Goal: Use online tool/utility: Utilize a website feature to perform a specific function

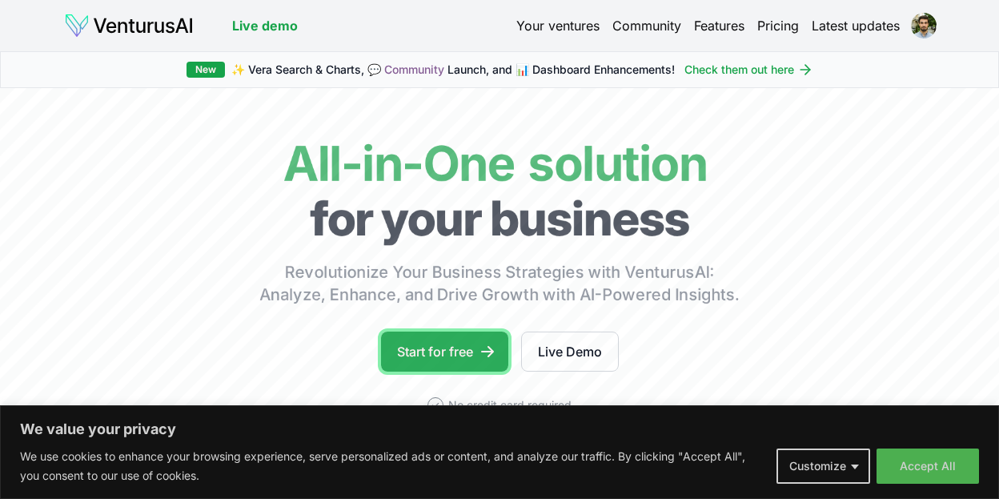
click at [415, 361] on link "Start for free" at bounding box center [444, 351] width 127 height 40
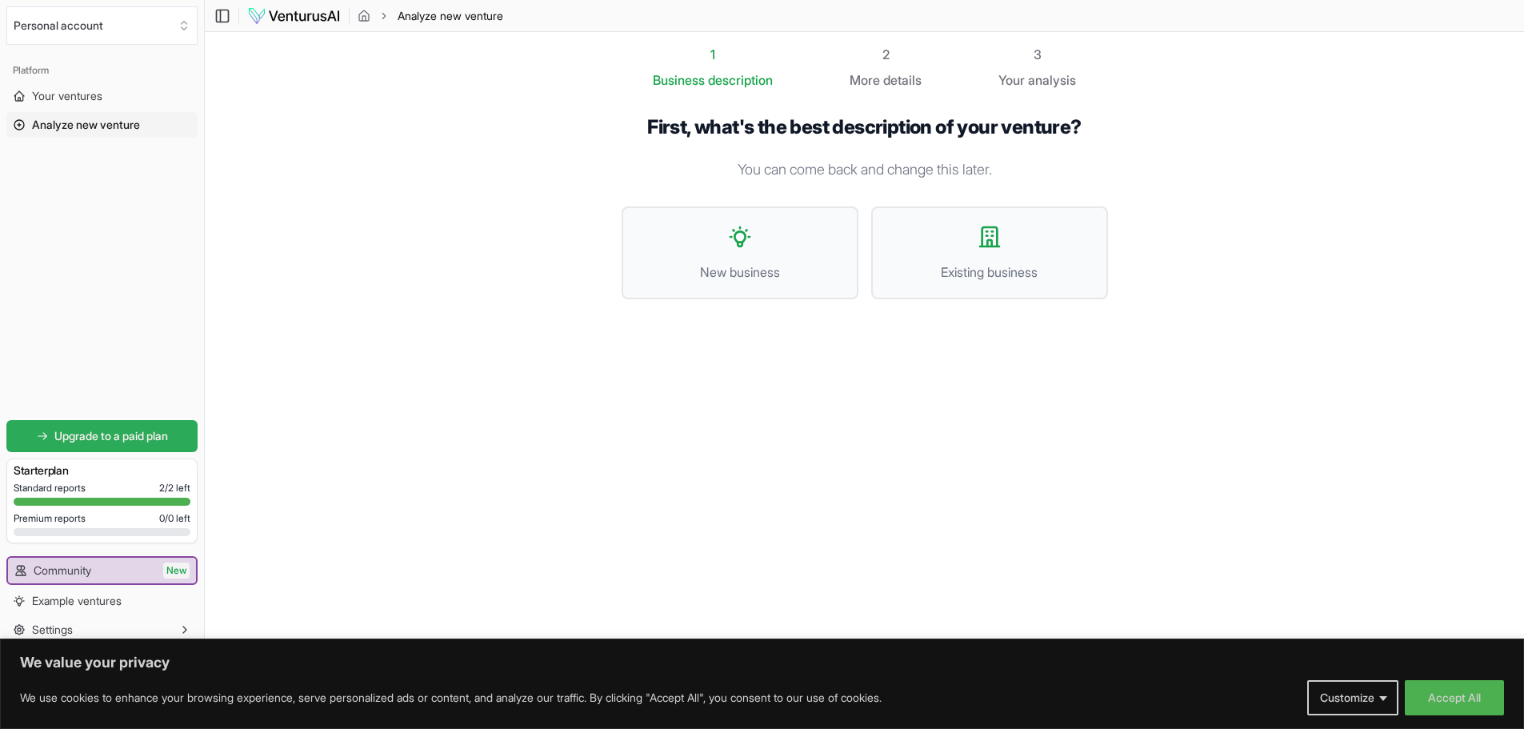
click at [126, 427] on link "Upgrade to a paid plan" at bounding box center [101, 436] width 191 height 32
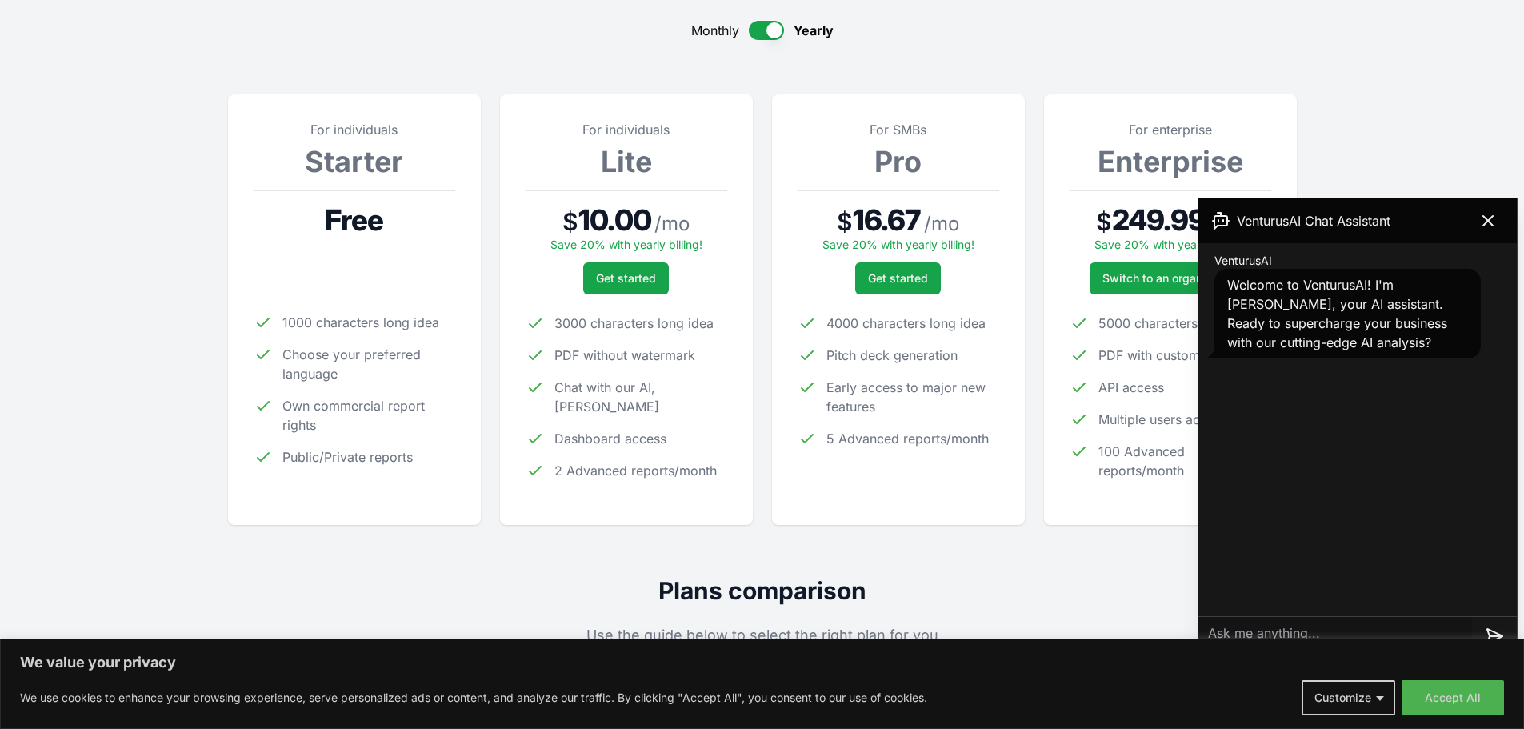
scroll to position [160, 0]
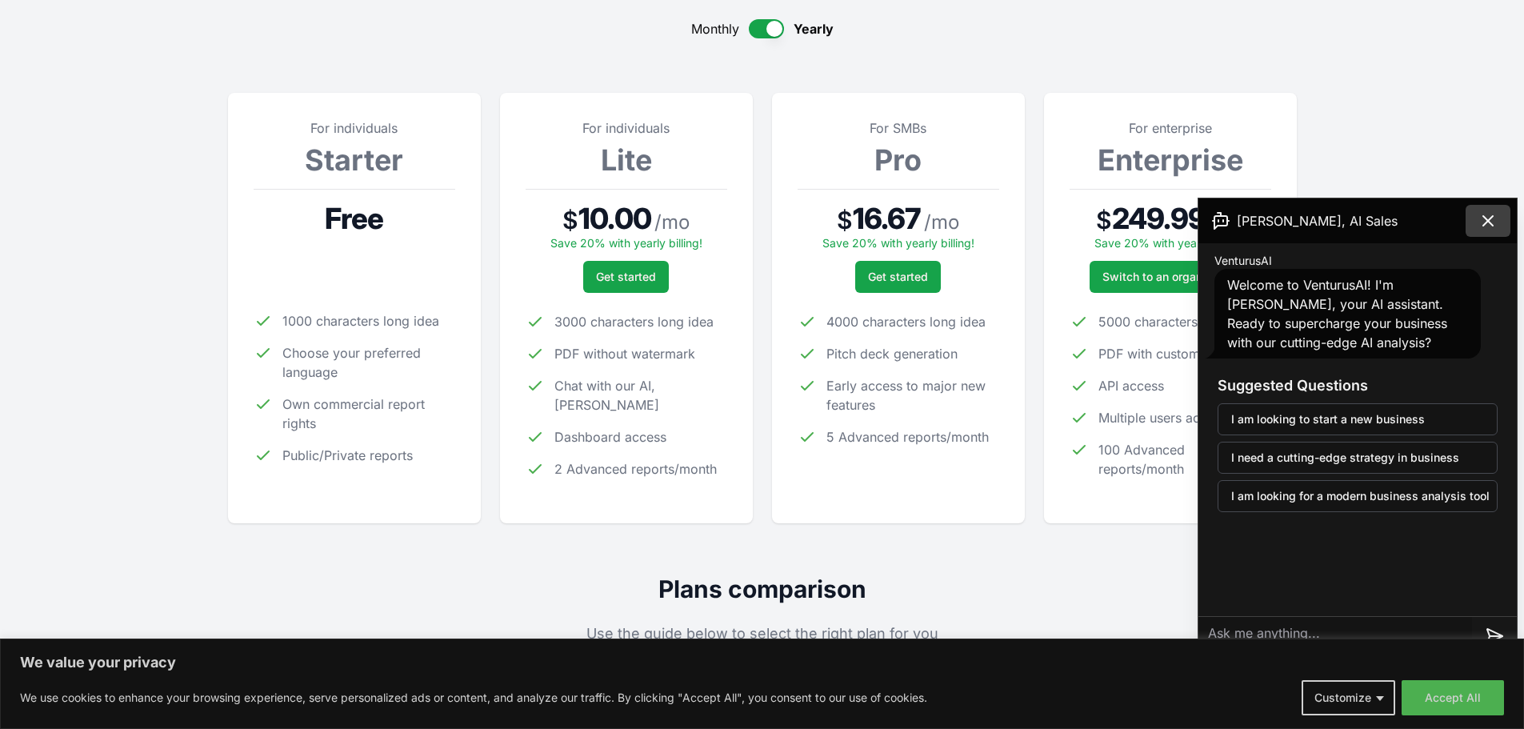
click at [998, 211] on icon at bounding box center [1488, 220] width 19 height 19
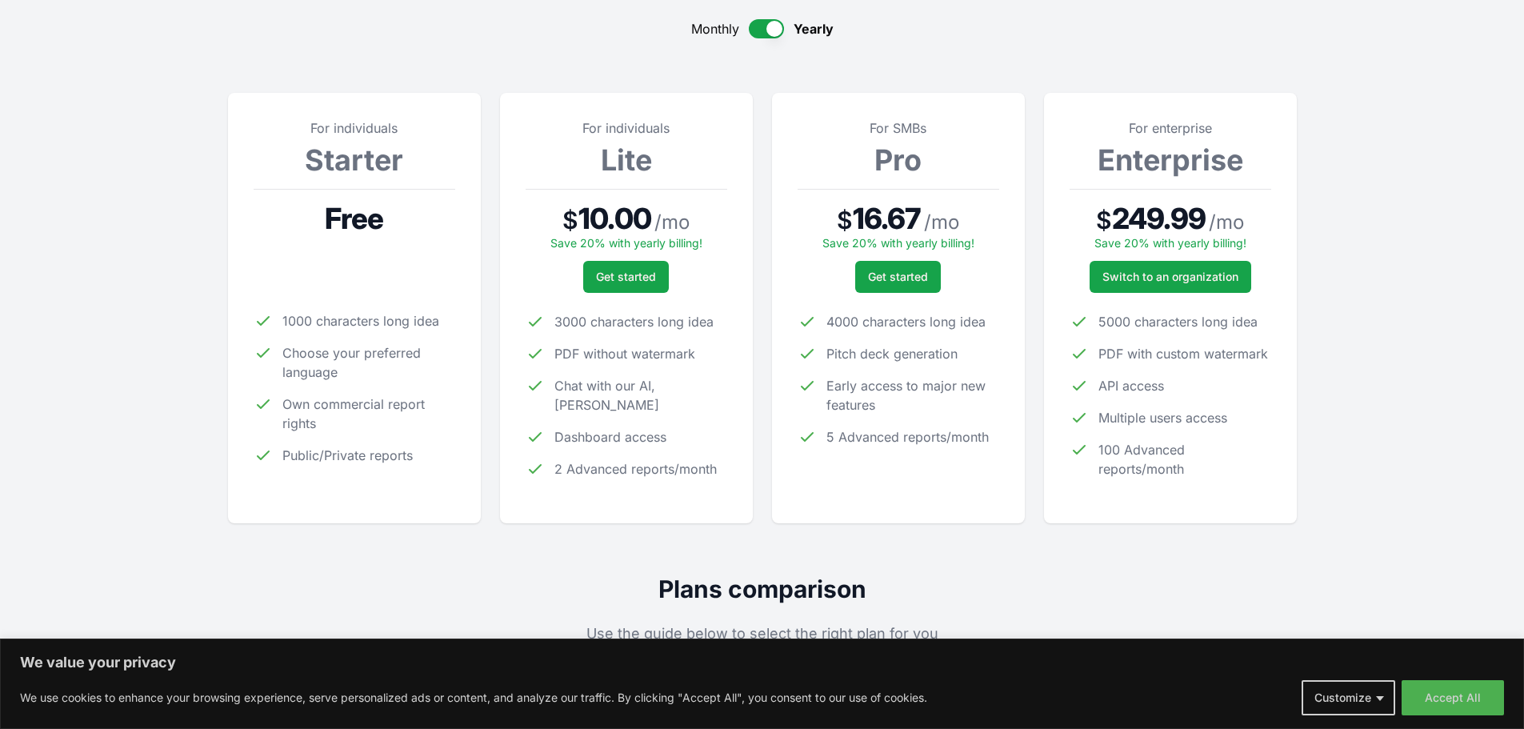
scroll to position [0, 0]
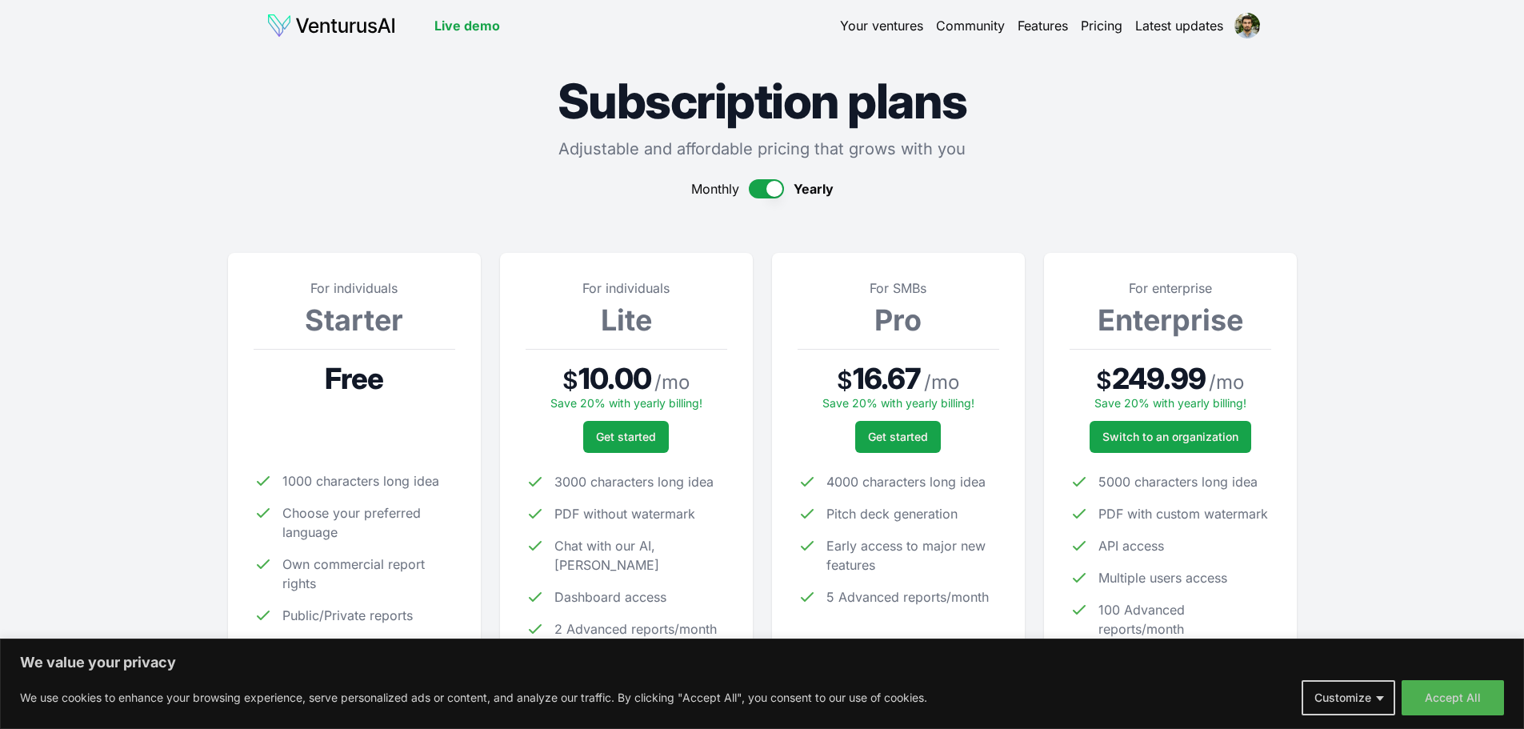
click at [765, 194] on button "button" at bounding box center [766, 188] width 35 height 19
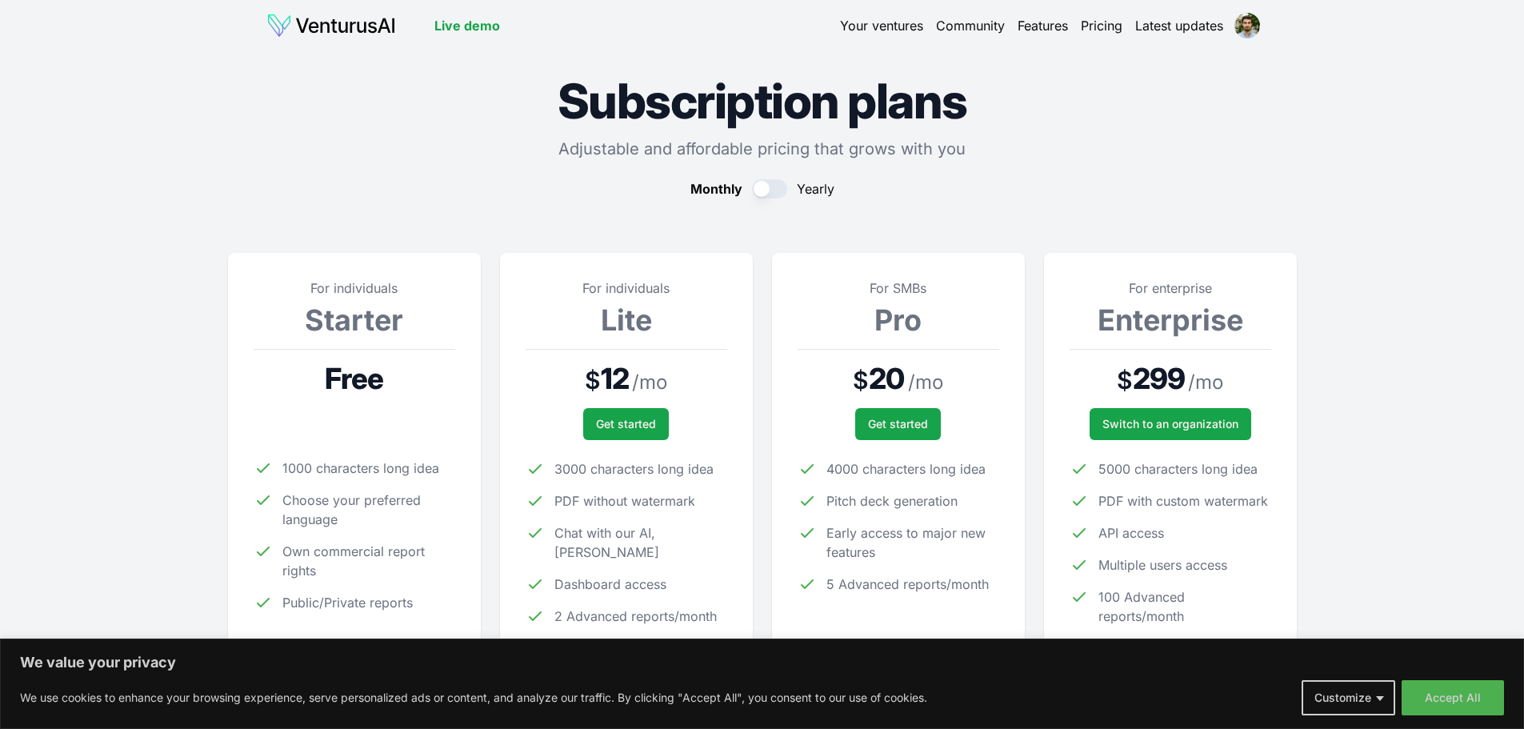
click at [770, 193] on button "button" at bounding box center [769, 188] width 35 height 19
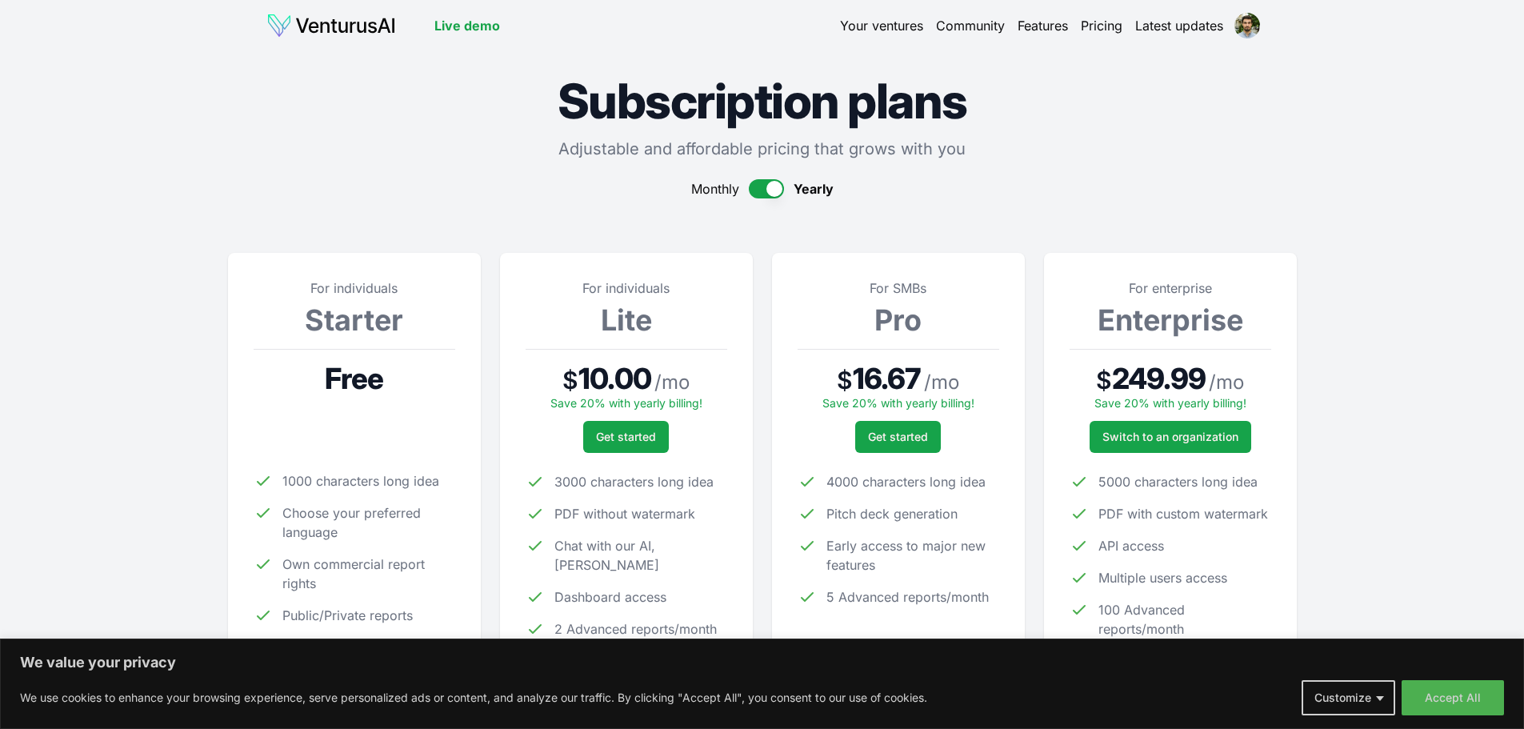
click at [770, 193] on button "button" at bounding box center [766, 188] width 35 height 19
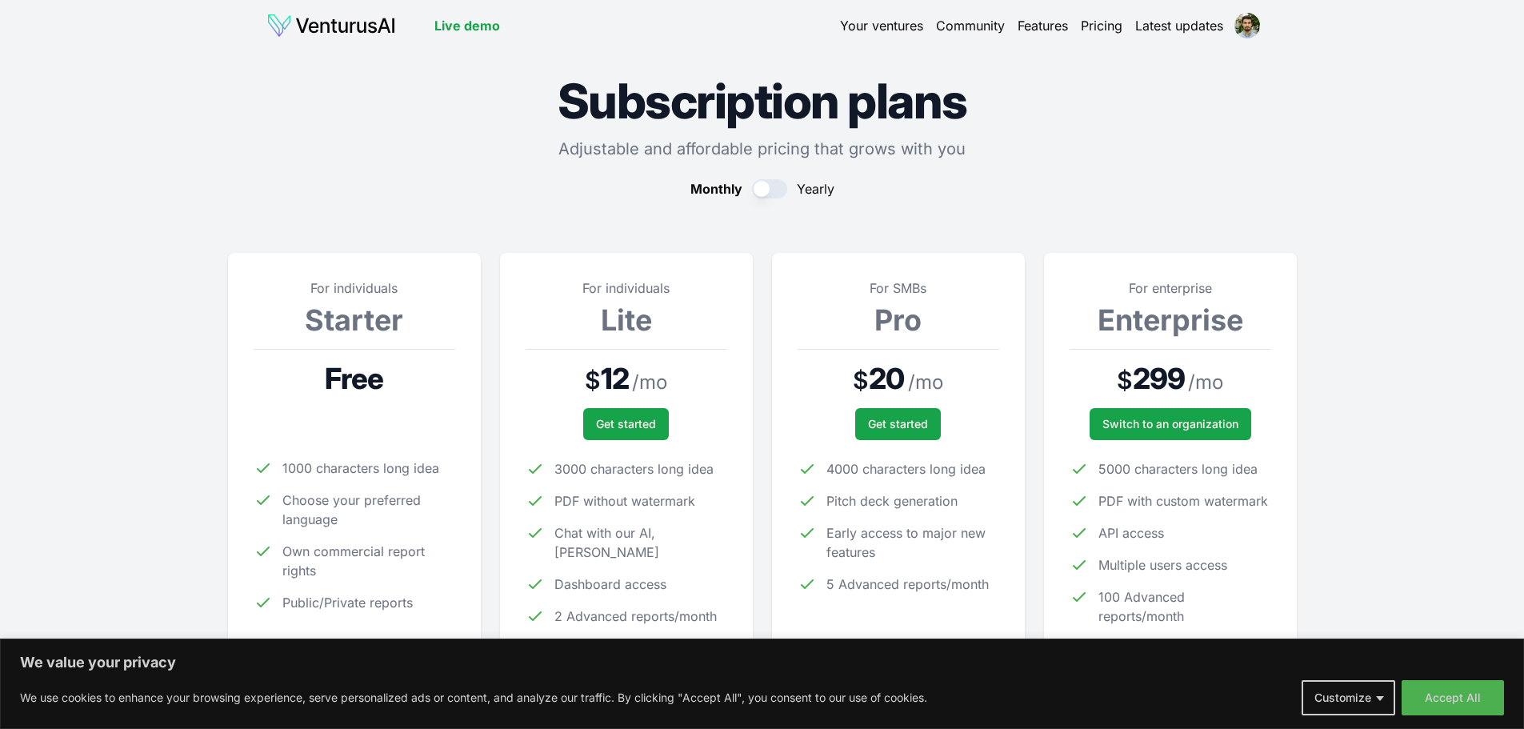
click at [341, 31] on img at bounding box center [331, 26] width 130 height 26
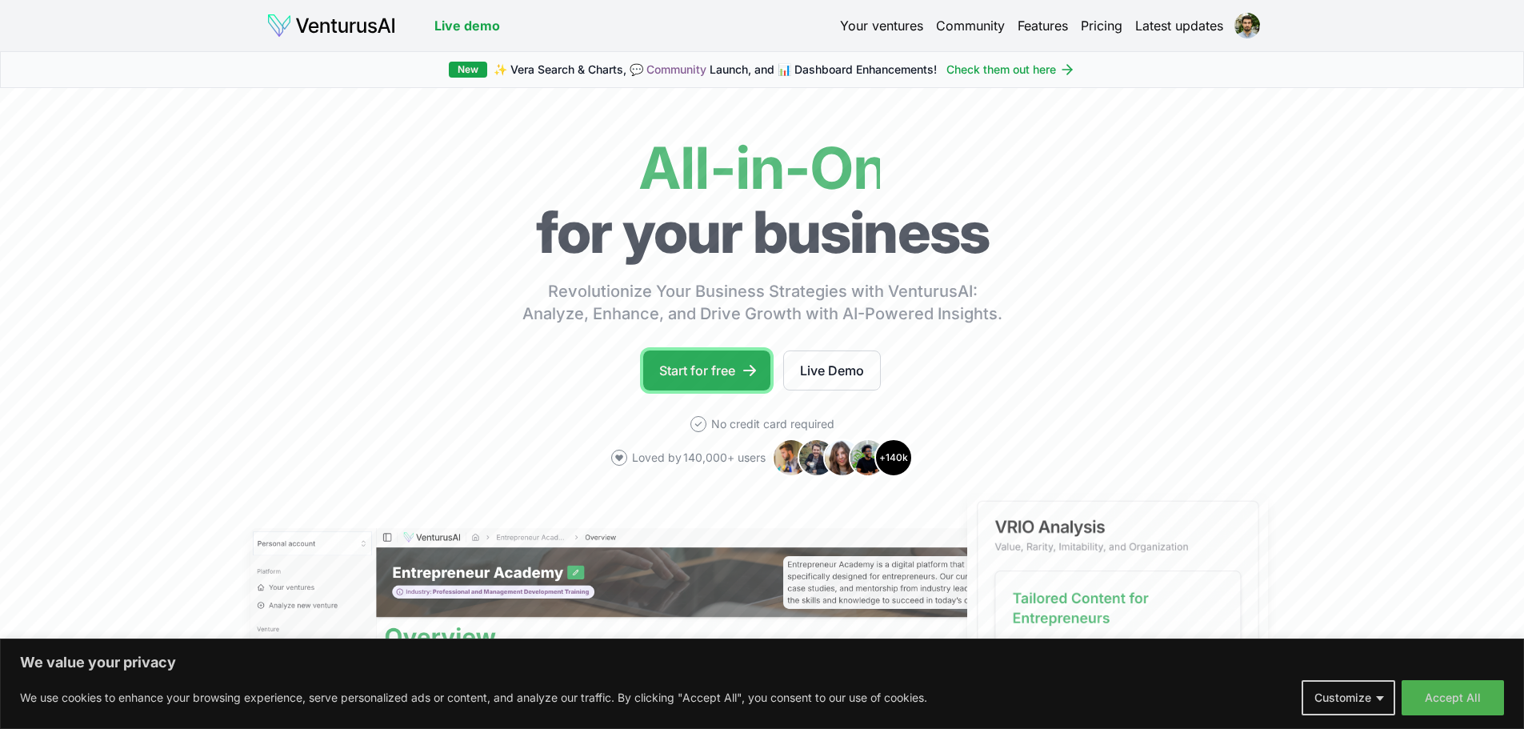
click at [703, 371] on link "Start for free" at bounding box center [706, 371] width 127 height 40
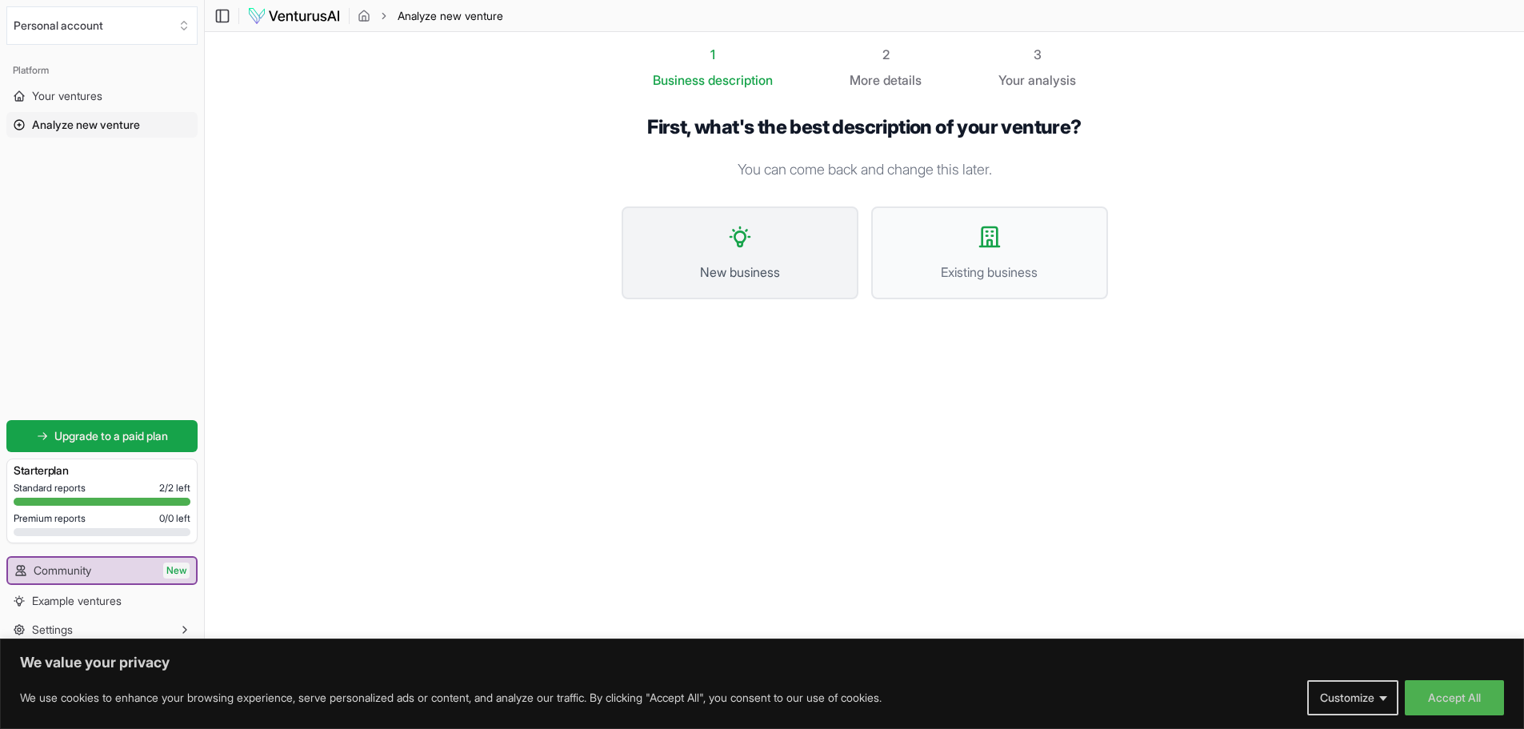
click at [737, 260] on button "New business" at bounding box center [740, 252] width 237 height 93
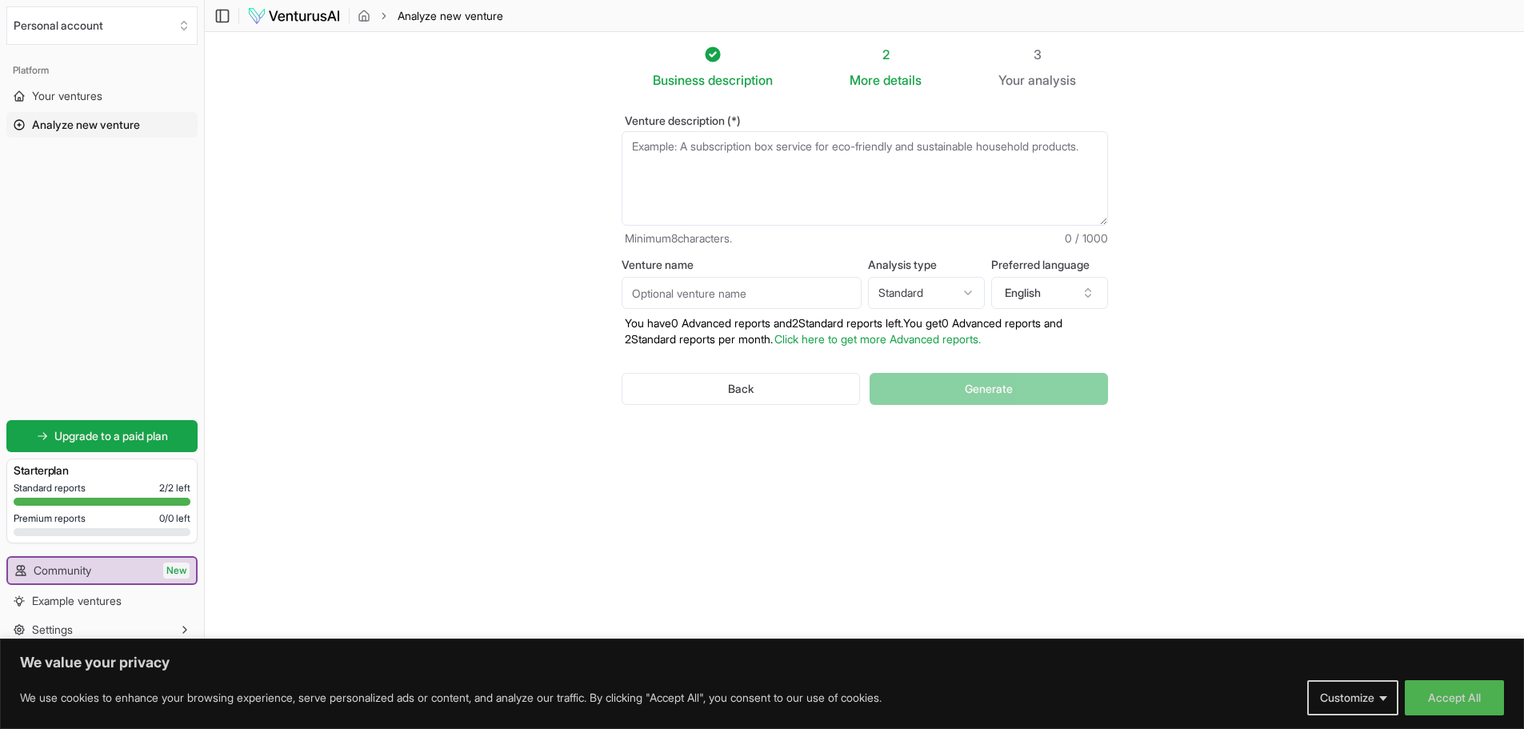
click at [682, 157] on textarea "Venture description (*)" at bounding box center [865, 178] width 487 height 94
click at [807, 298] on input "Venture name" at bounding box center [742, 293] width 240 height 32
type input "ELITE"
click at [934, 292] on html "We value your privacy We use cookies to enhance your browsing experience, serve…" at bounding box center [762, 364] width 1524 height 729
click at [955, 299] on html "We value your privacy We use cookies to enhance your browsing experience, serve…" at bounding box center [762, 364] width 1524 height 729
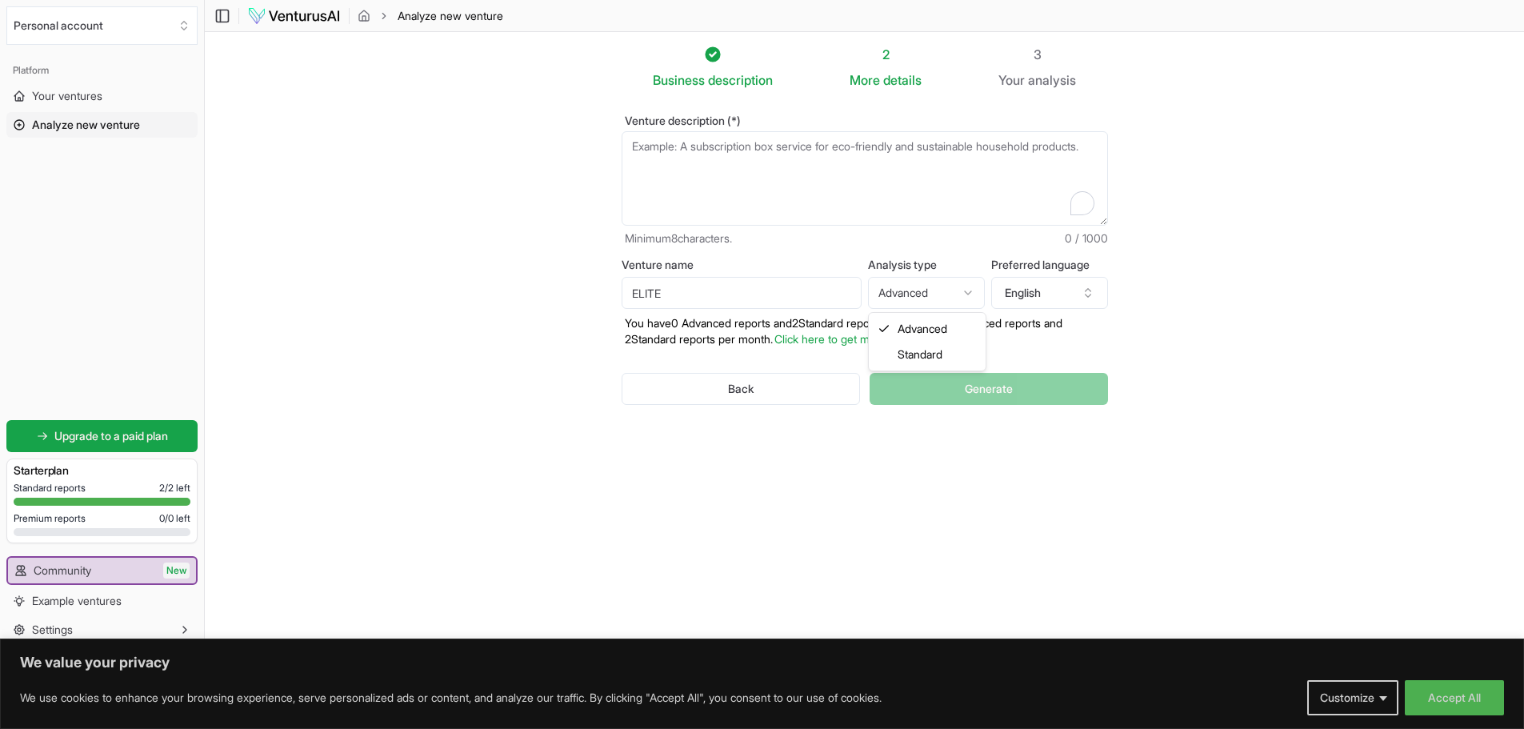
select select "standard"
click at [685, 167] on textarea "Venture description (*)" at bounding box center [865, 178] width 487 height 94
paste textarea "The ELITE project represents a groundbreaking advancement in invasive [MEDICAL_…"
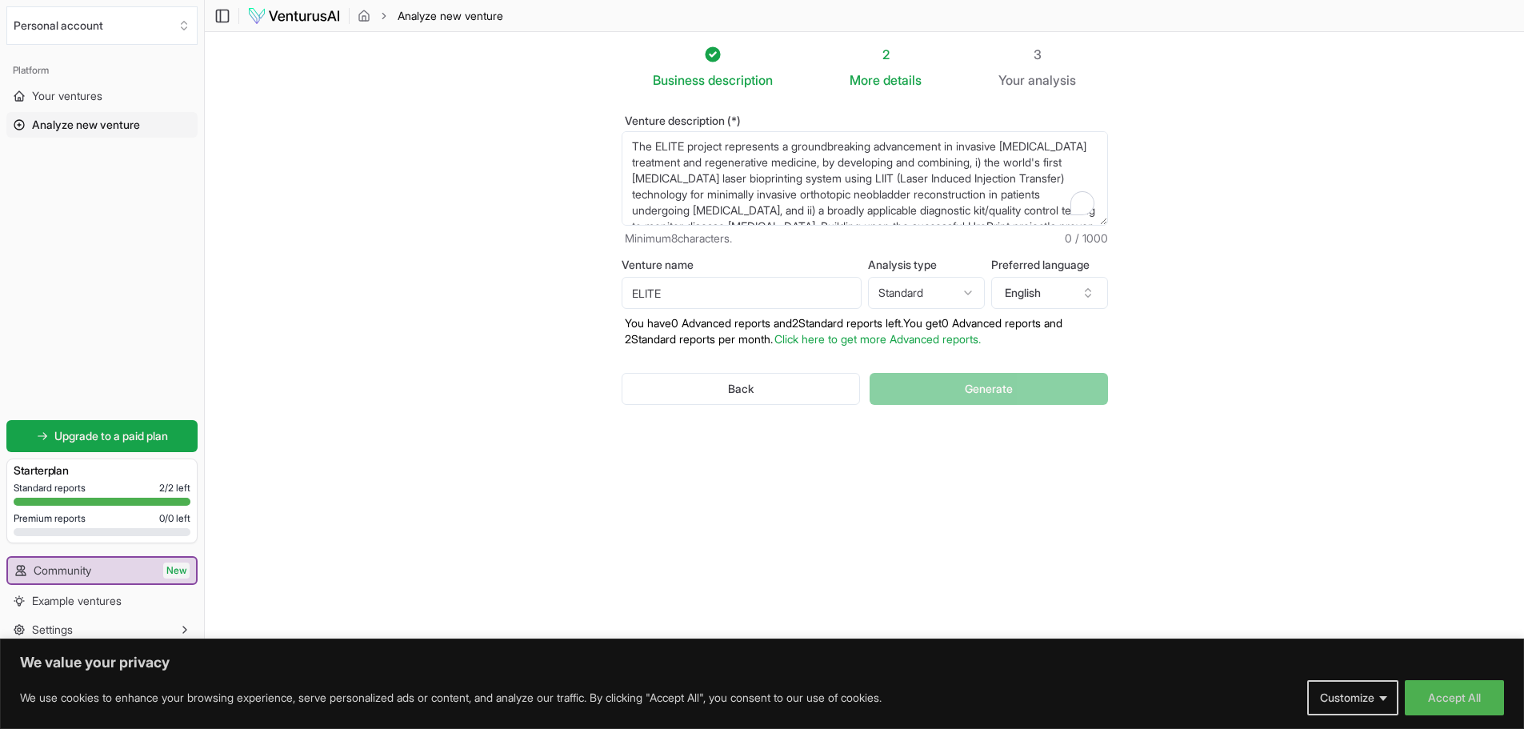
scroll to position [120, 0]
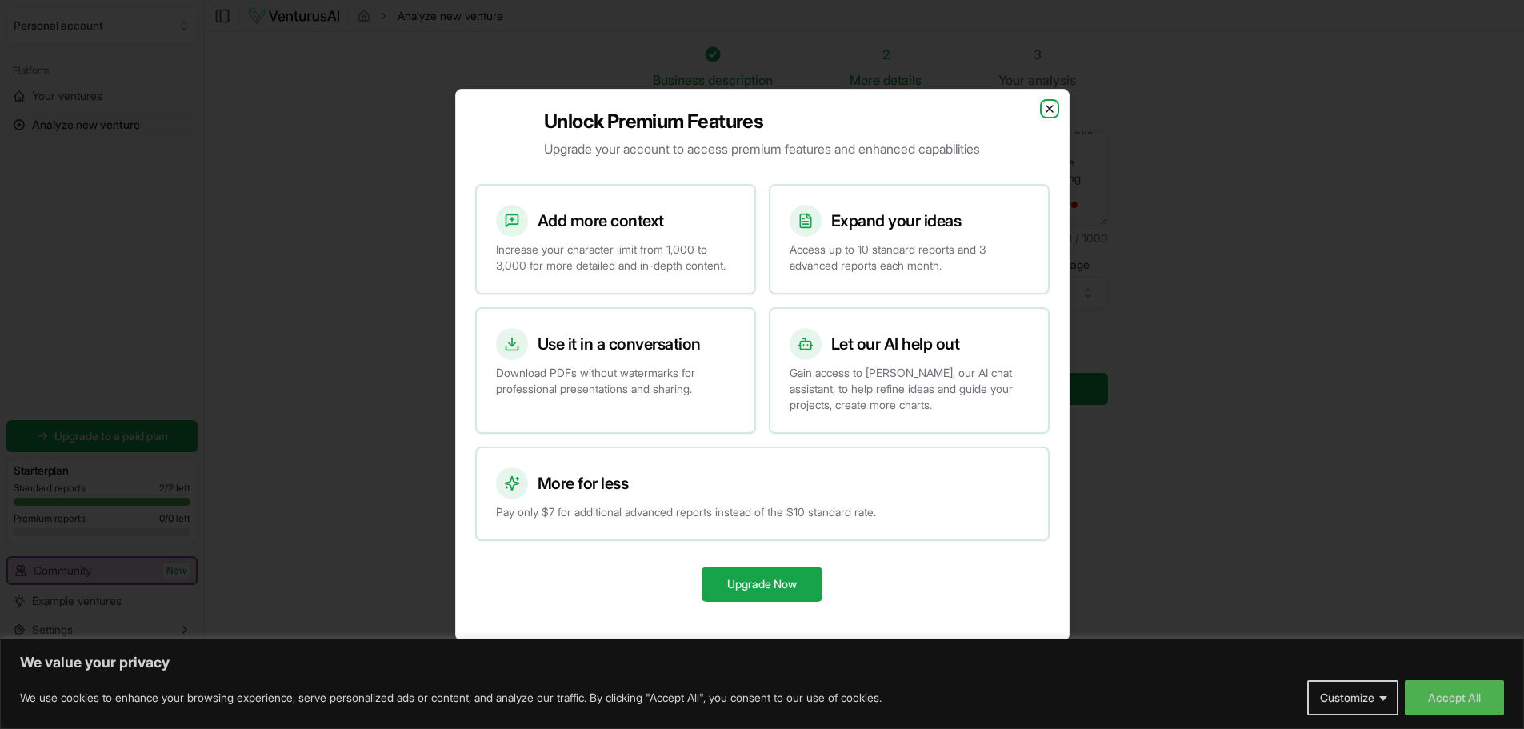
click at [998, 103] on icon "button" at bounding box center [1050, 108] width 13 height 13
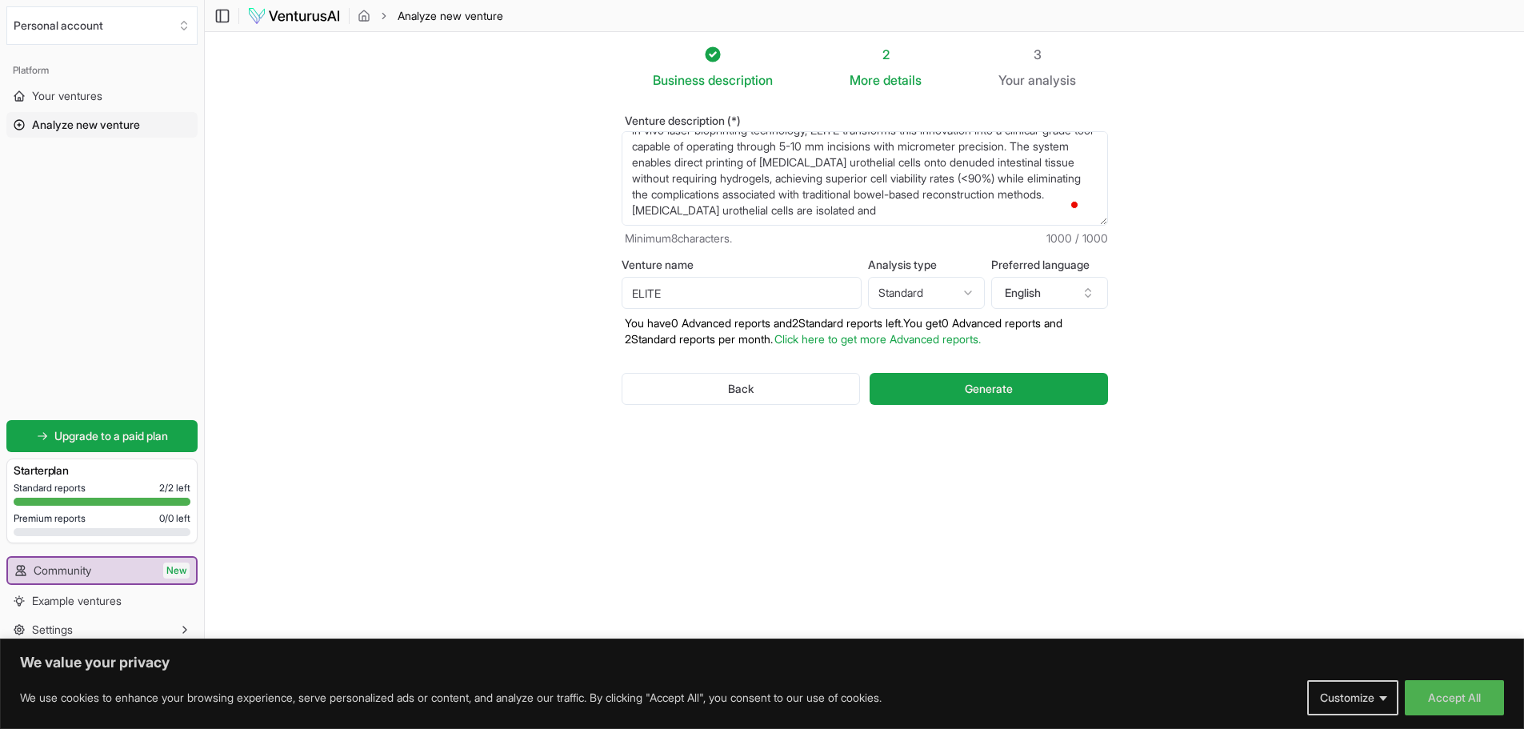
click at [893, 189] on textarea "The ELITE project represents a groundbreaking advancement in invasive [MEDICAL_…" at bounding box center [865, 178] width 487 height 94
click at [891, 199] on textarea "The ELITE project represents a groundbreaking advancement in invasive [MEDICAL_…" at bounding box center [865, 178] width 487 height 94
drag, startPoint x: 895, startPoint y: 198, endPoint x: 914, endPoint y: 220, distance: 28.9
click at [914, 220] on textarea "The ELITE project represents a groundbreaking advancement in invasive [MEDICAL_…" at bounding box center [865, 178] width 487 height 94
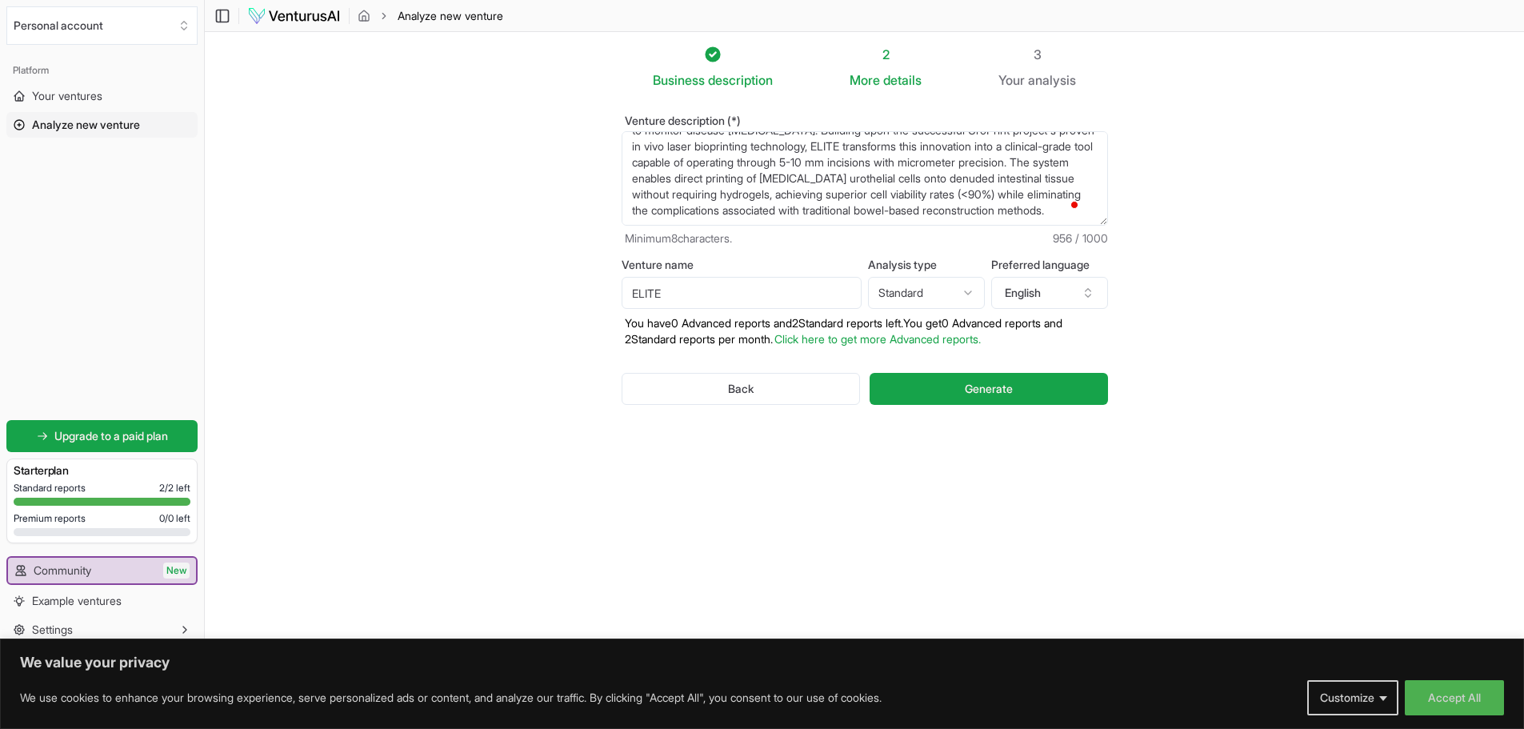
scroll to position [112, 0]
type textarea "The ELITE project represents a groundbreaking advancement in invasive [MEDICAL_…"
click at [991, 391] on span "Generate" at bounding box center [989, 389] width 48 height 16
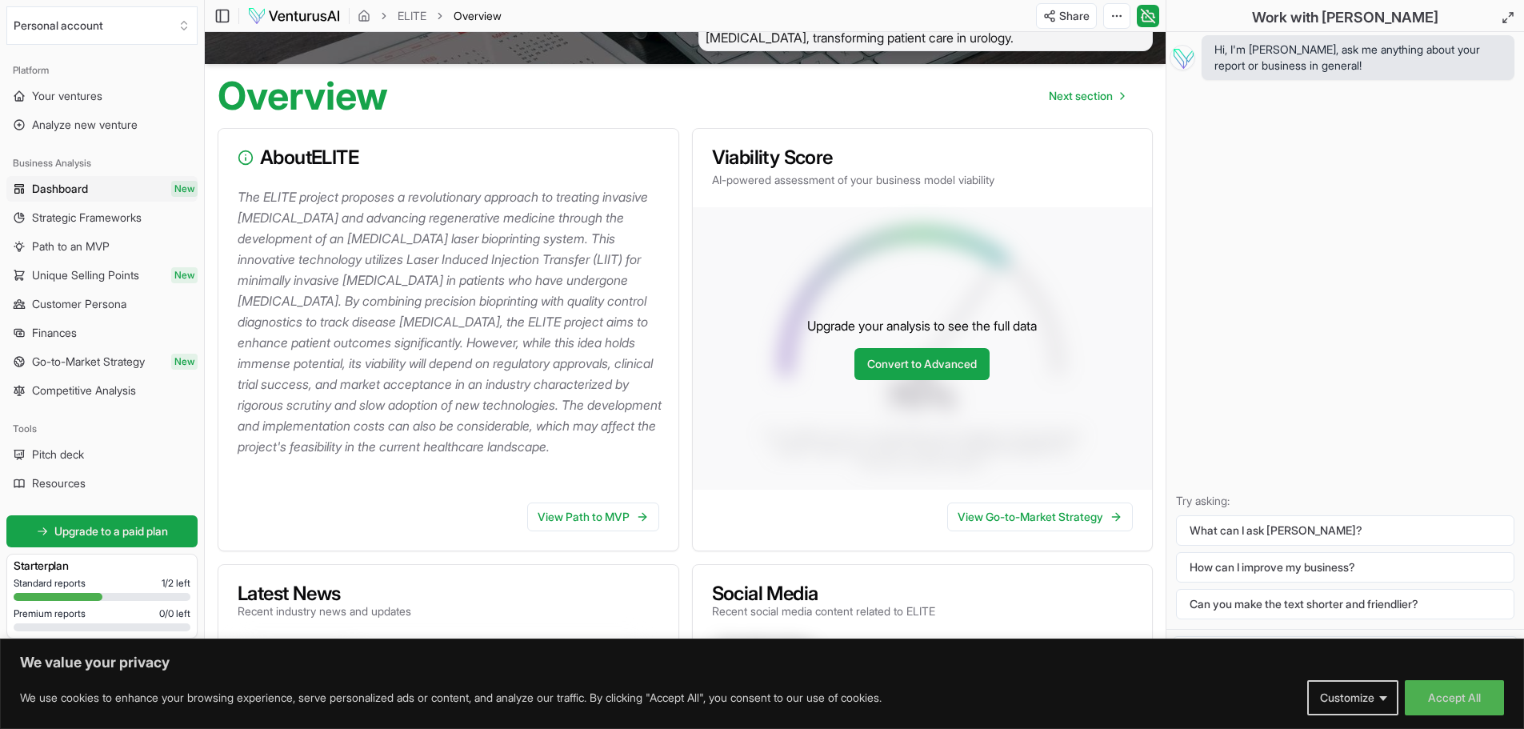
scroll to position [91, 0]
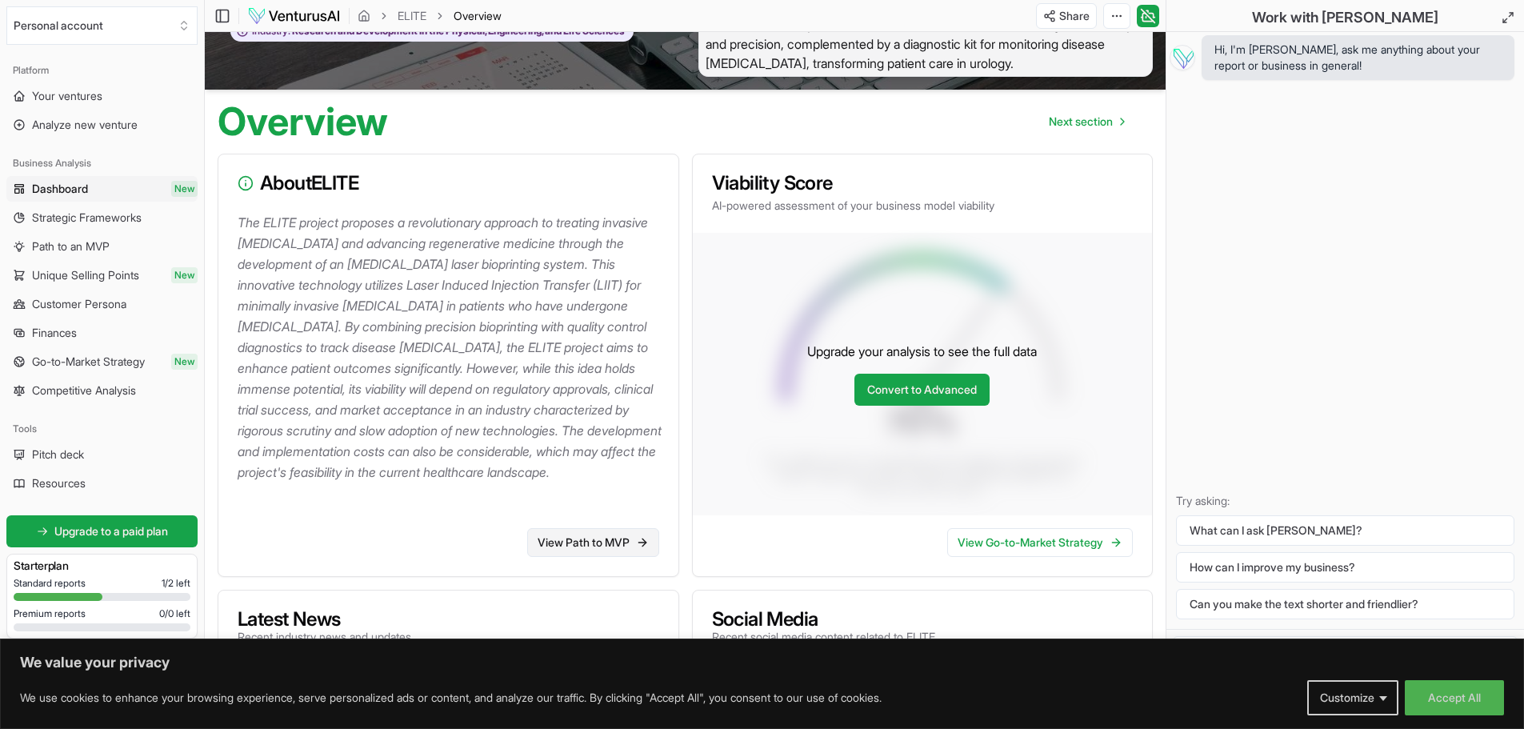
click at [623, 498] on link "View Path to MVP" at bounding box center [593, 542] width 132 height 29
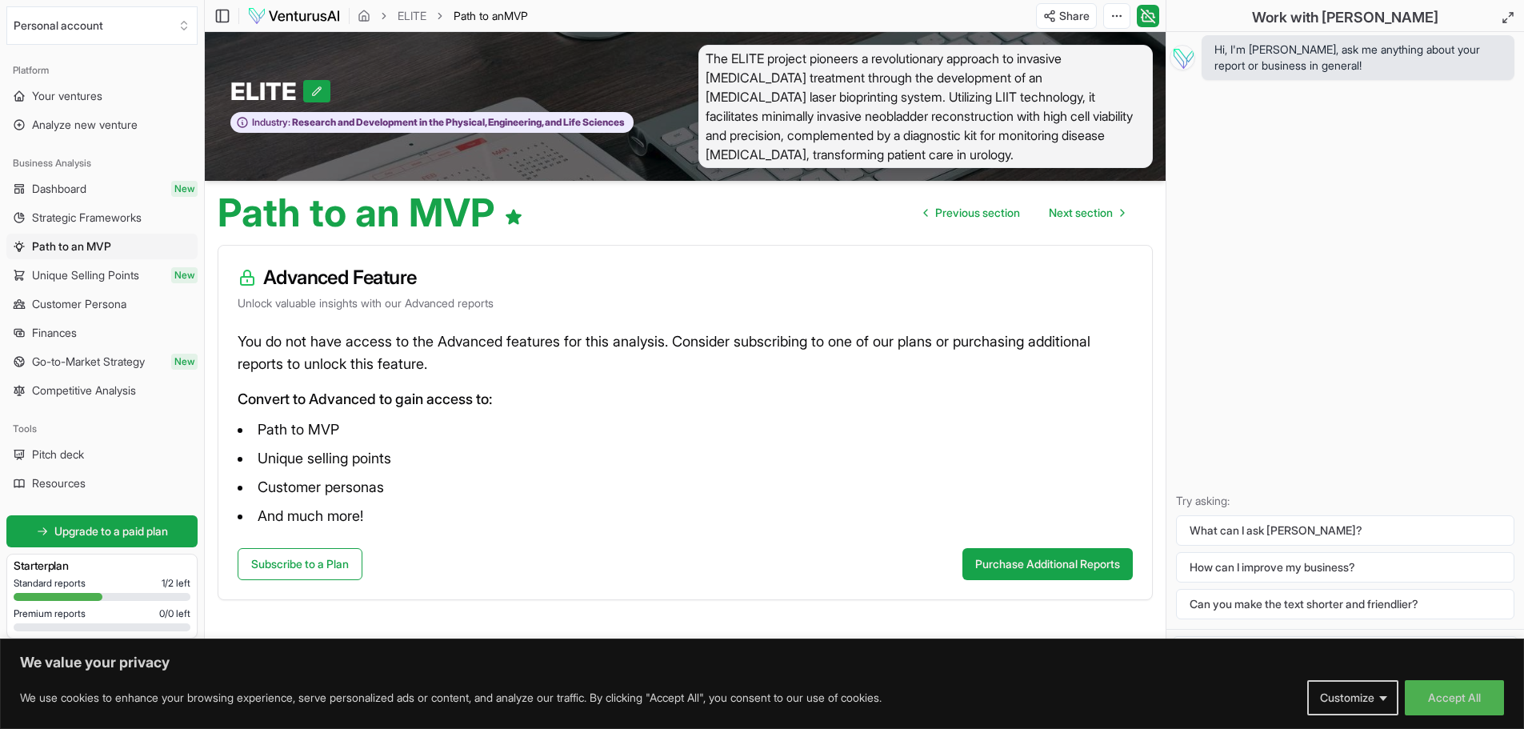
scroll to position [1, 0]
